Goal: Book appointment/travel/reservation

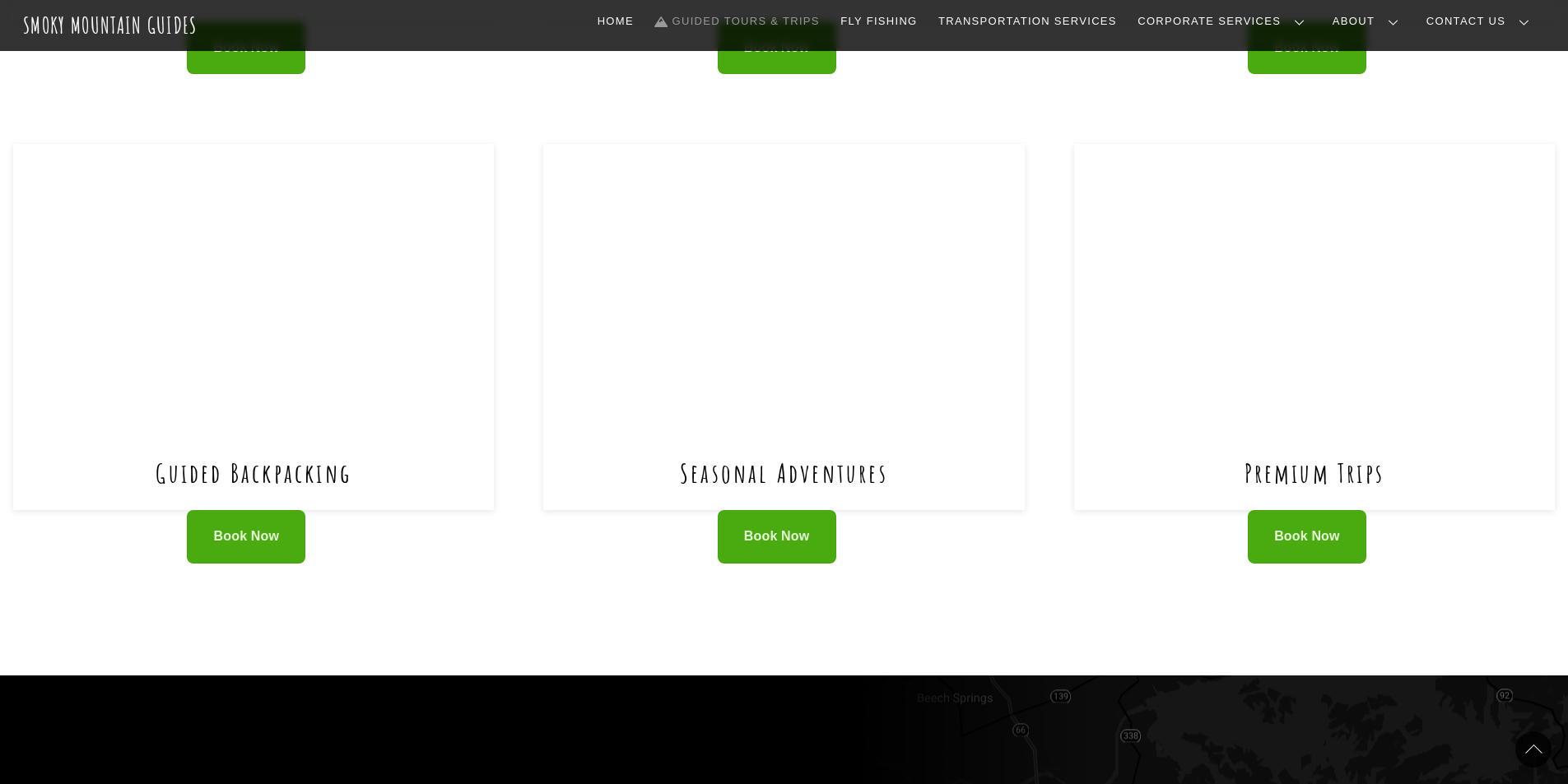
scroll to position [988, 0]
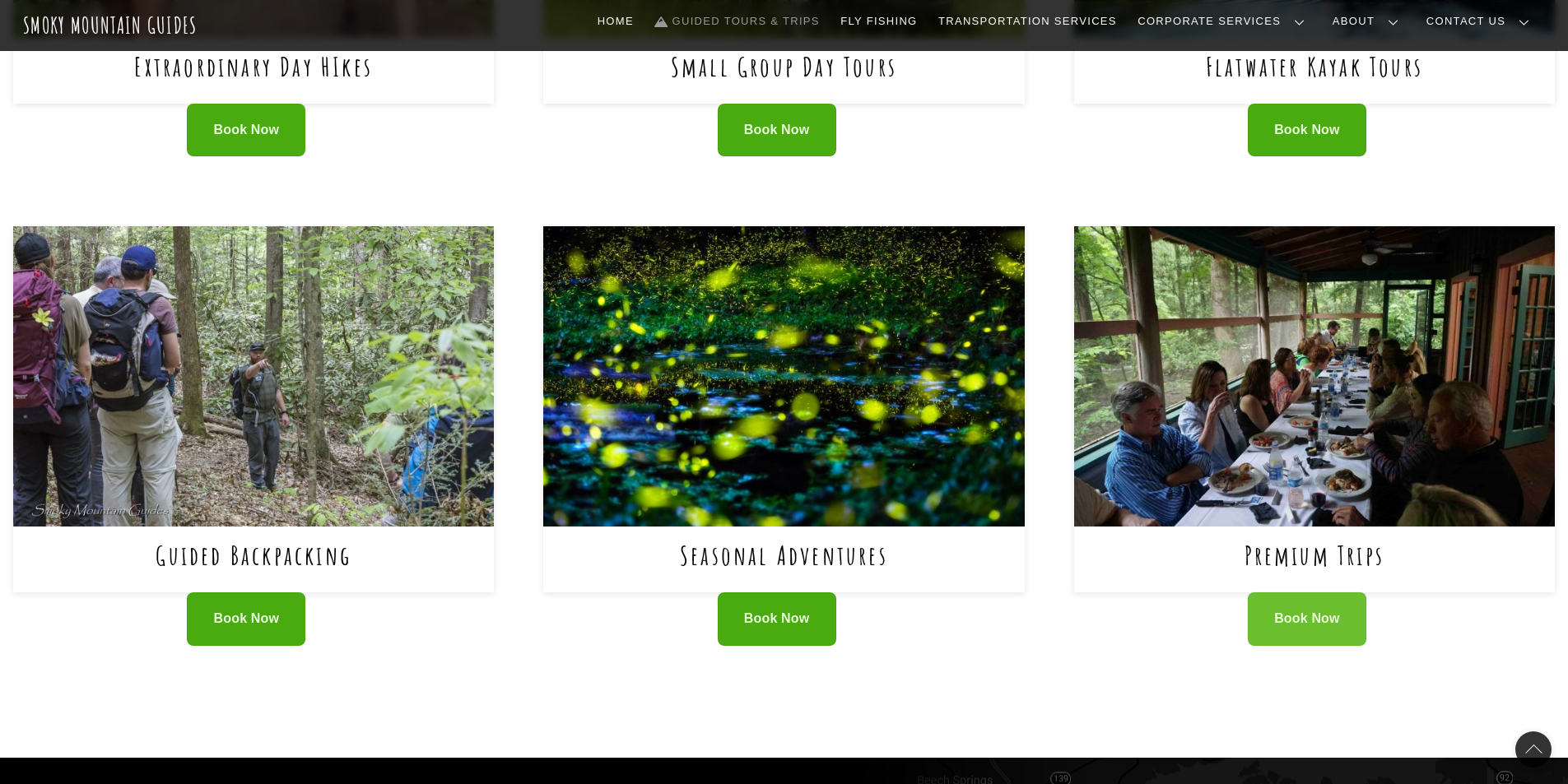
click at [1309, 611] on span "Book Now" at bounding box center [1306, 619] width 66 height 17
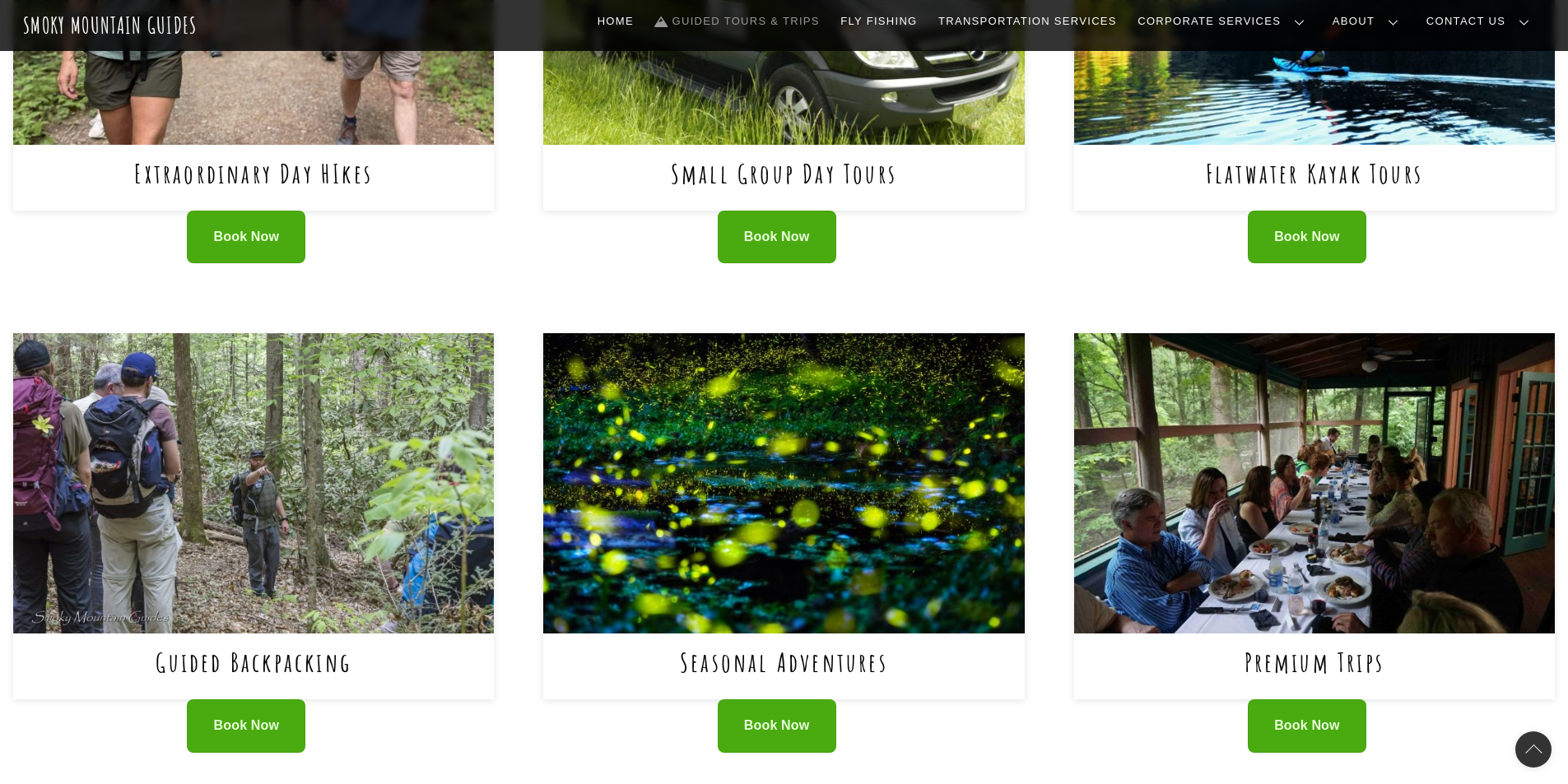
scroll to position [906, 0]
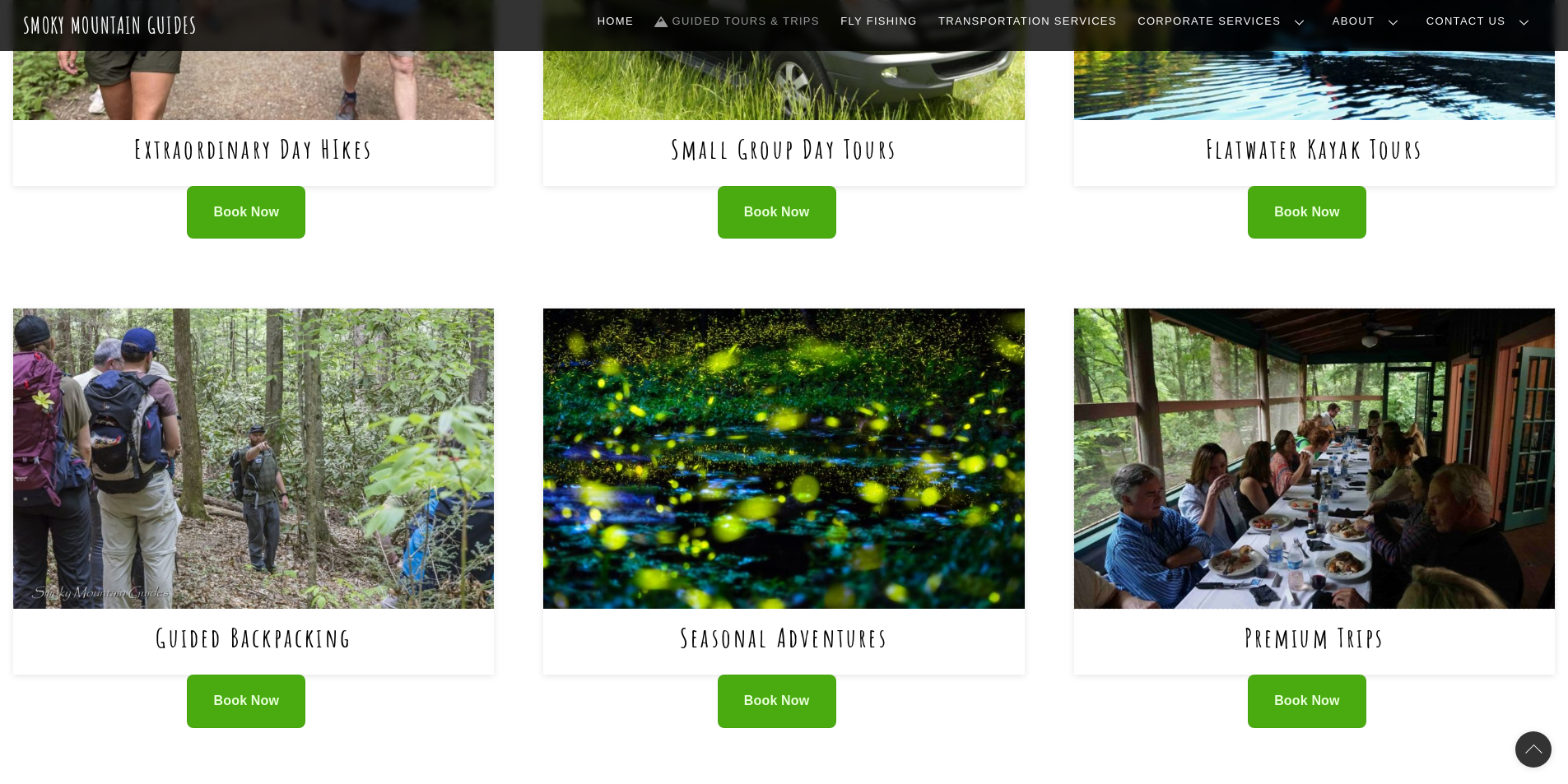
click at [1324, 468] on img at bounding box center [1314, 459] width 480 height 301
click at [784, 521] on img at bounding box center [783, 459] width 480 height 301
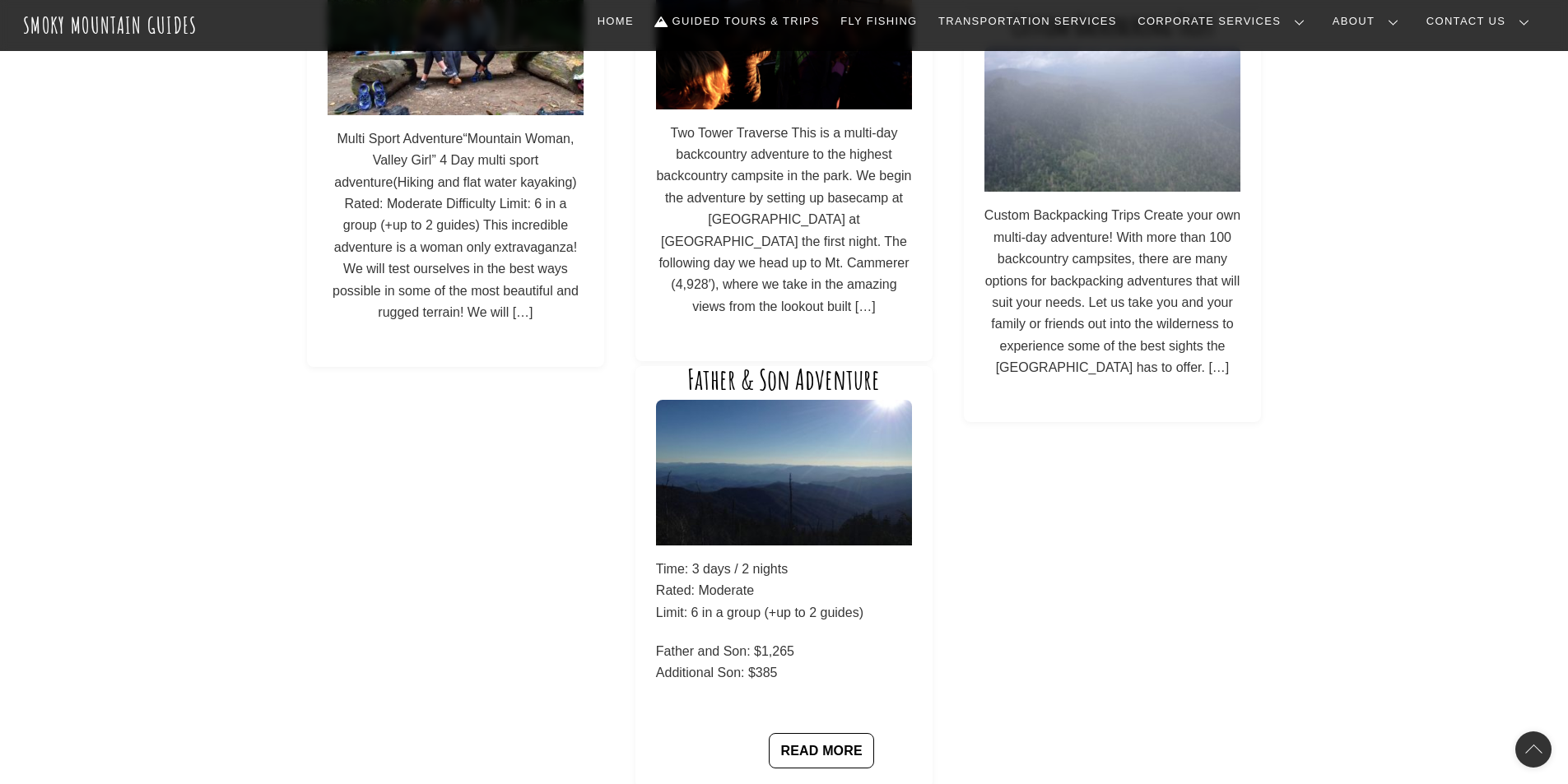
scroll to position [1152, 0]
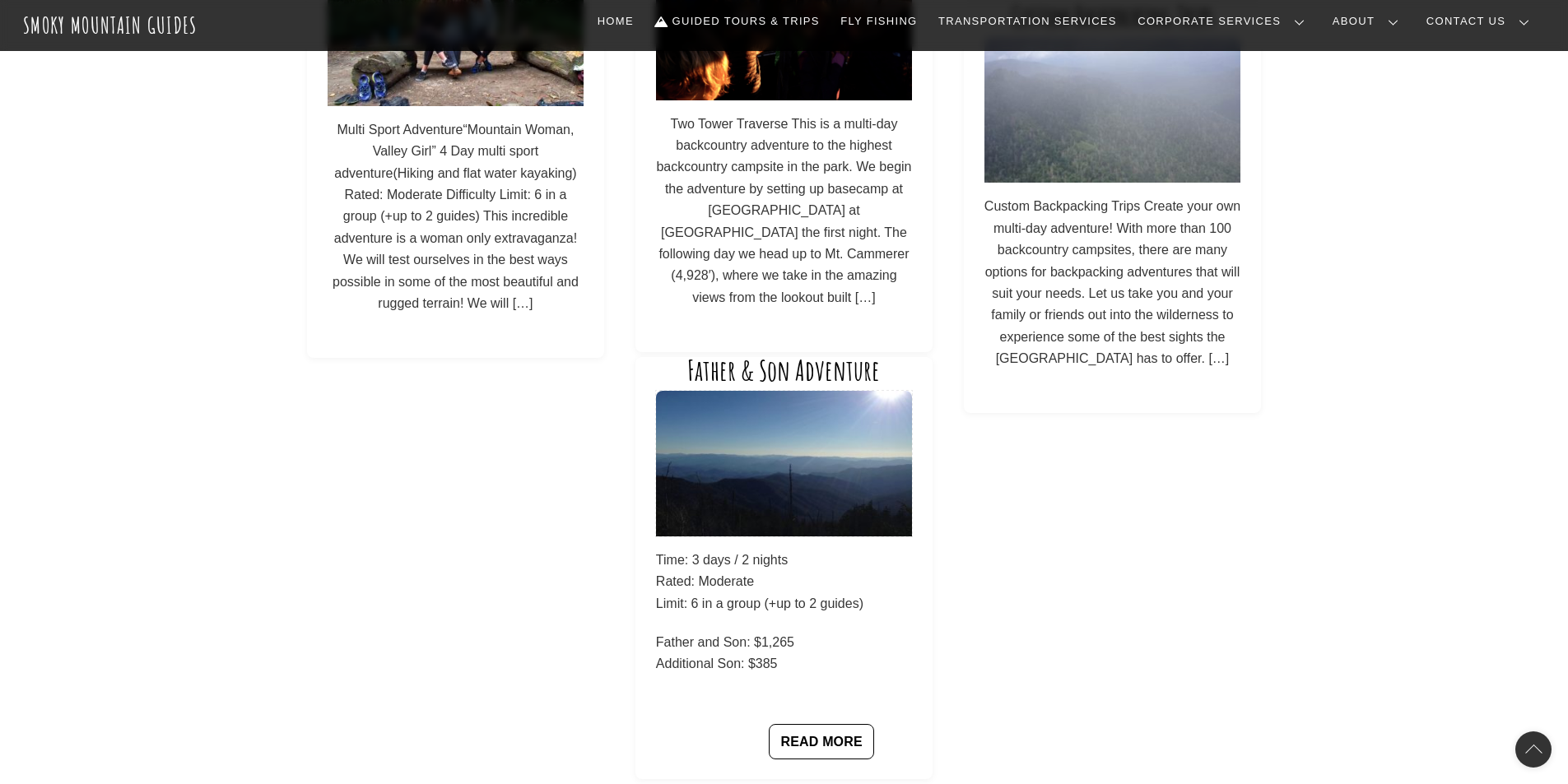
click at [748, 491] on img at bounding box center [783, 463] width 256 height 146
